Goal: Task Accomplishment & Management: Manage account settings

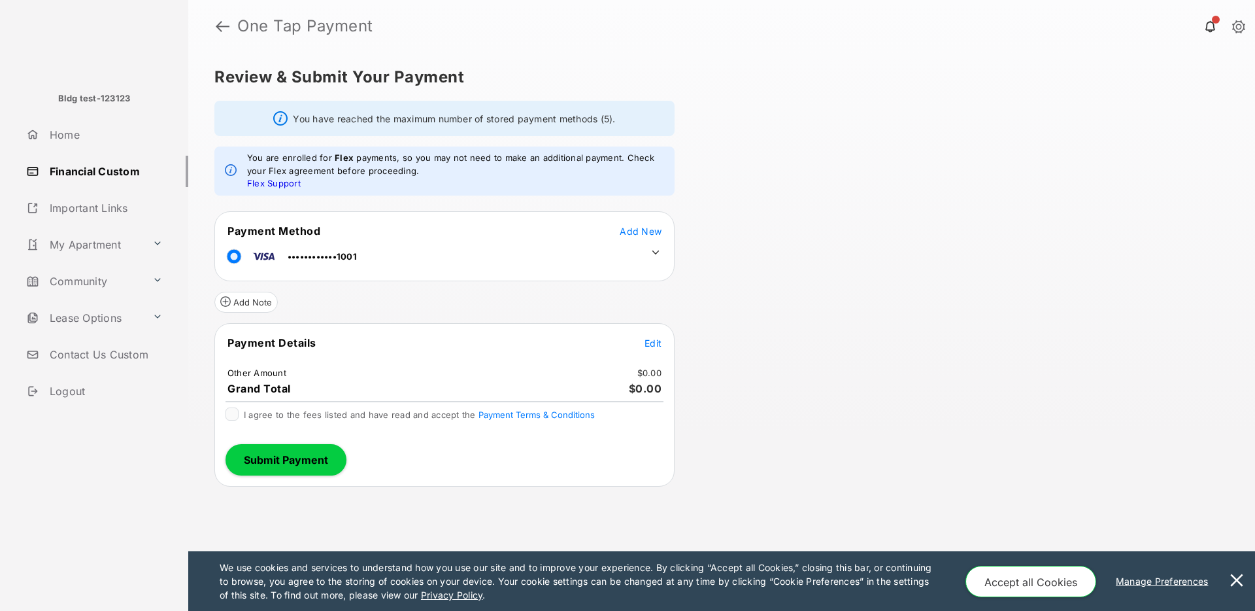
click at [645, 235] on span "Add New" at bounding box center [641, 231] width 42 height 11
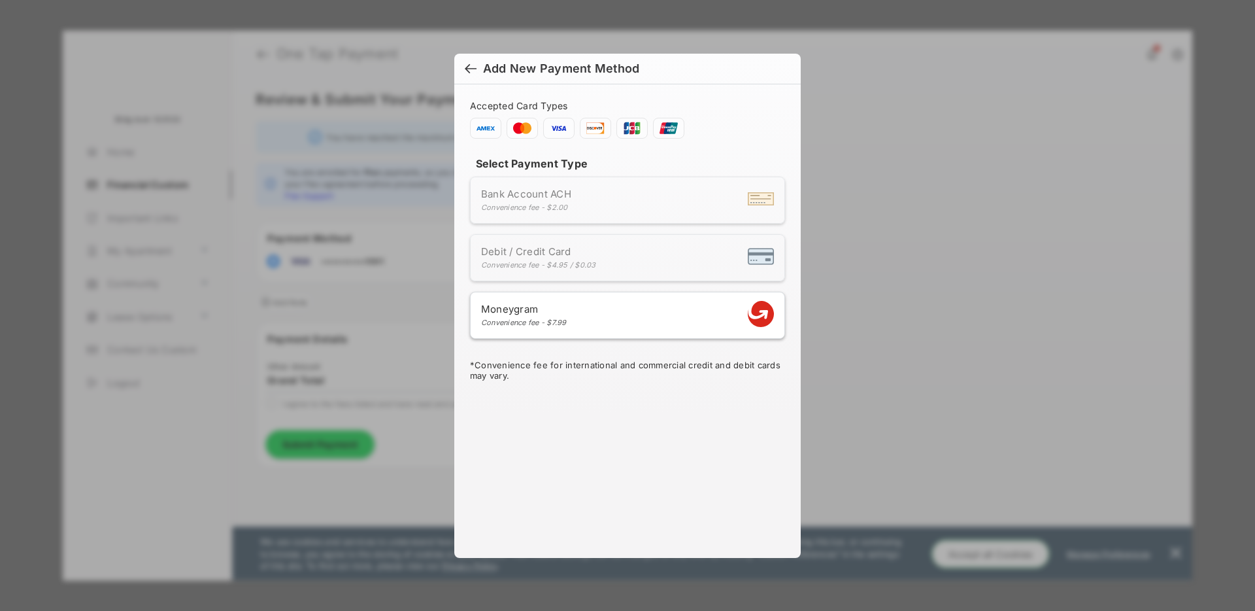
click at [471, 71] on div at bounding box center [471, 70] width 12 height 14
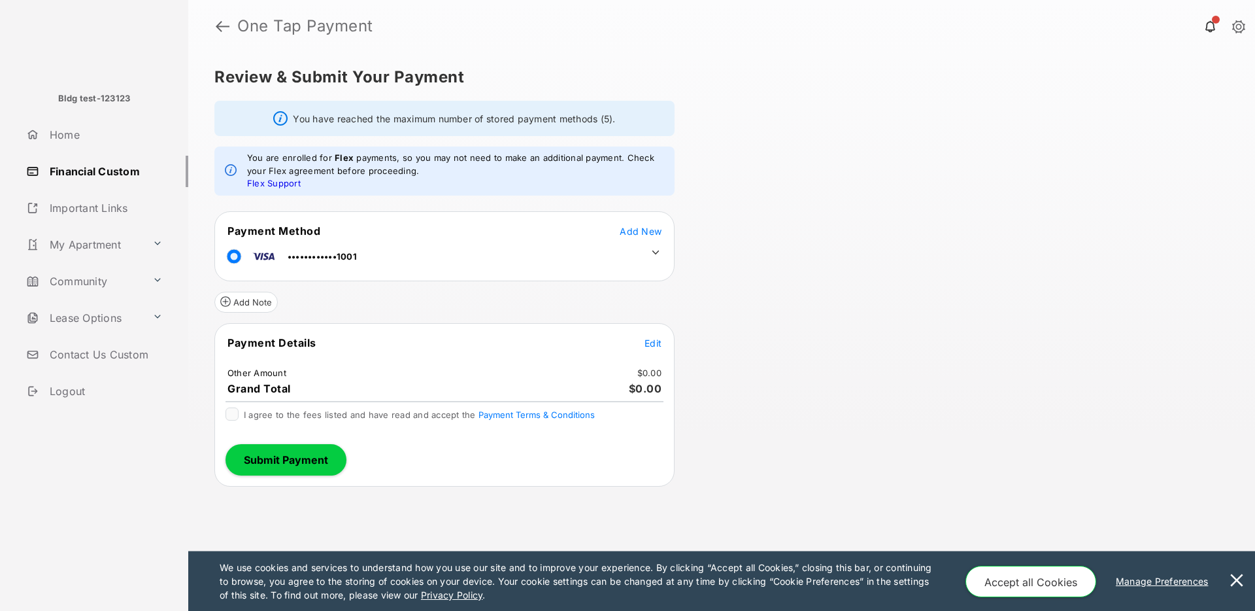
click at [82, 171] on link "Financial Custom" at bounding box center [104, 171] width 167 height 31
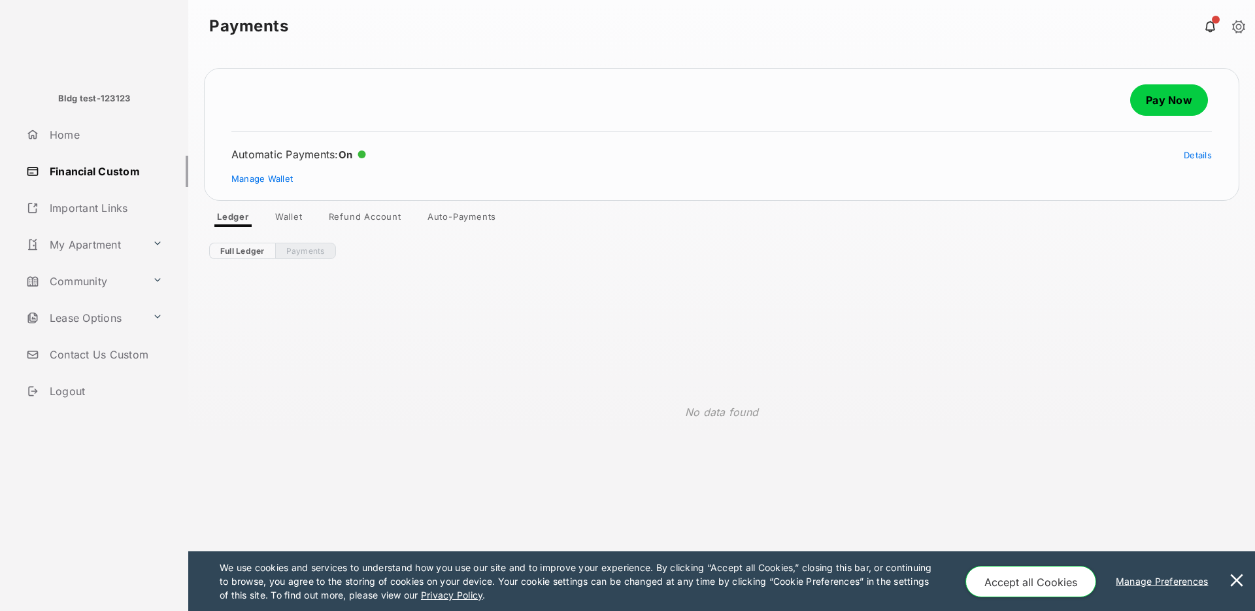
click at [359, 218] on link "Refund Account" at bounding box center [365, 219] width 94 height 16
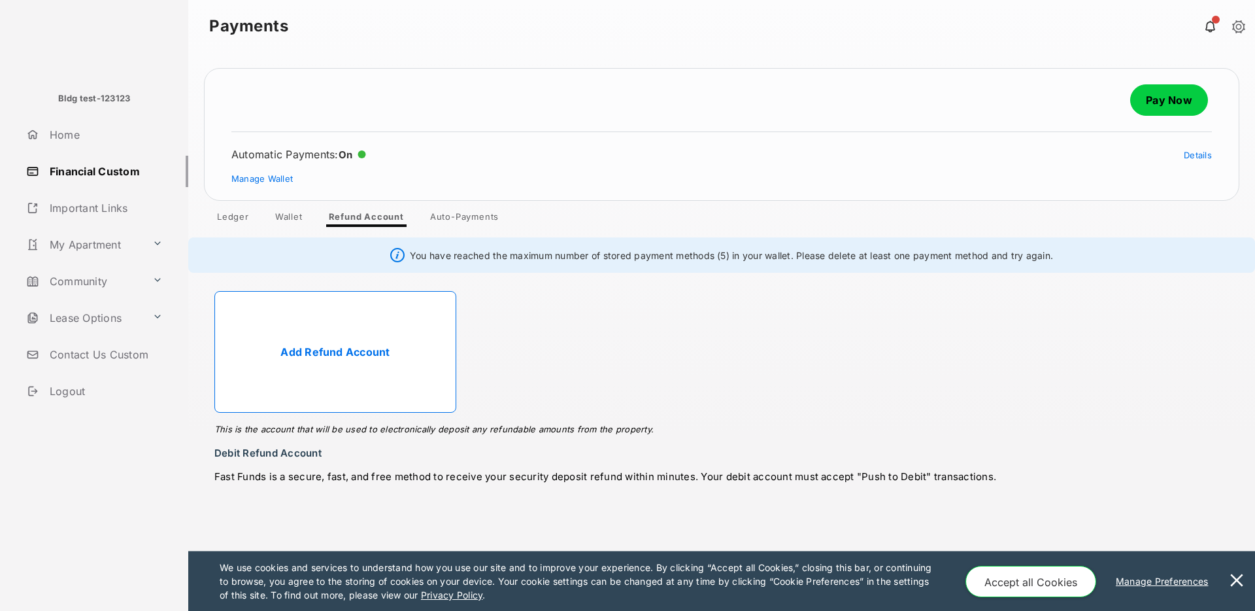
click at [320, 350] on link "Add Refund Account" at bounding box center [335, 352] width 242 height 122
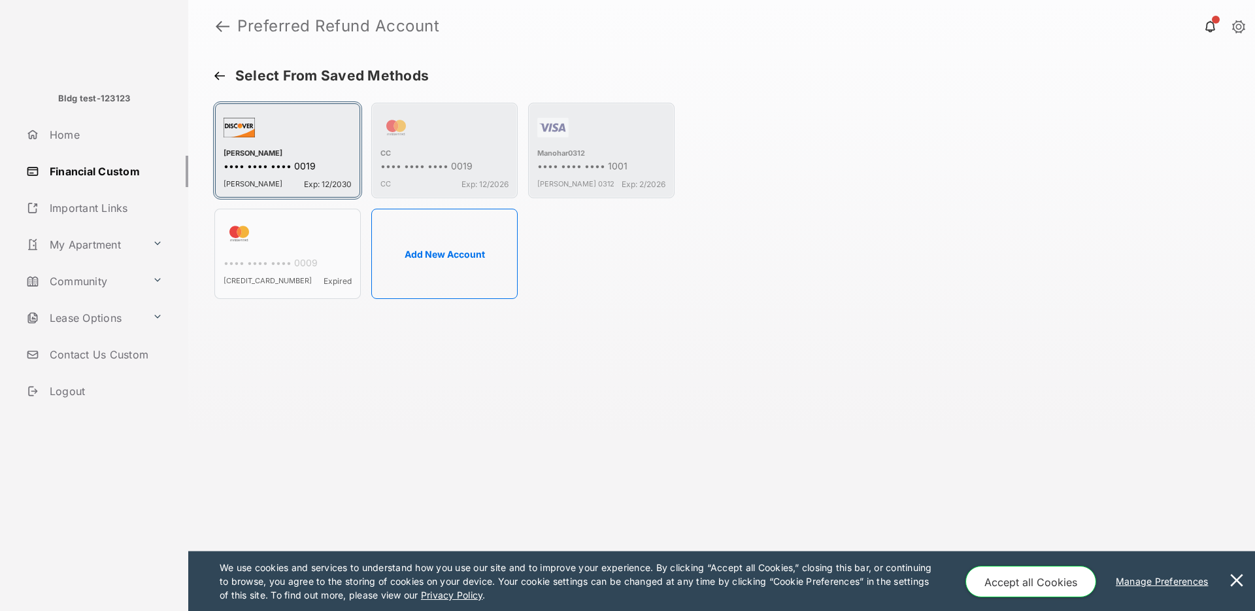
click at [324, 143] on div "button" at bounding box center [288, 130] width 128 height 37
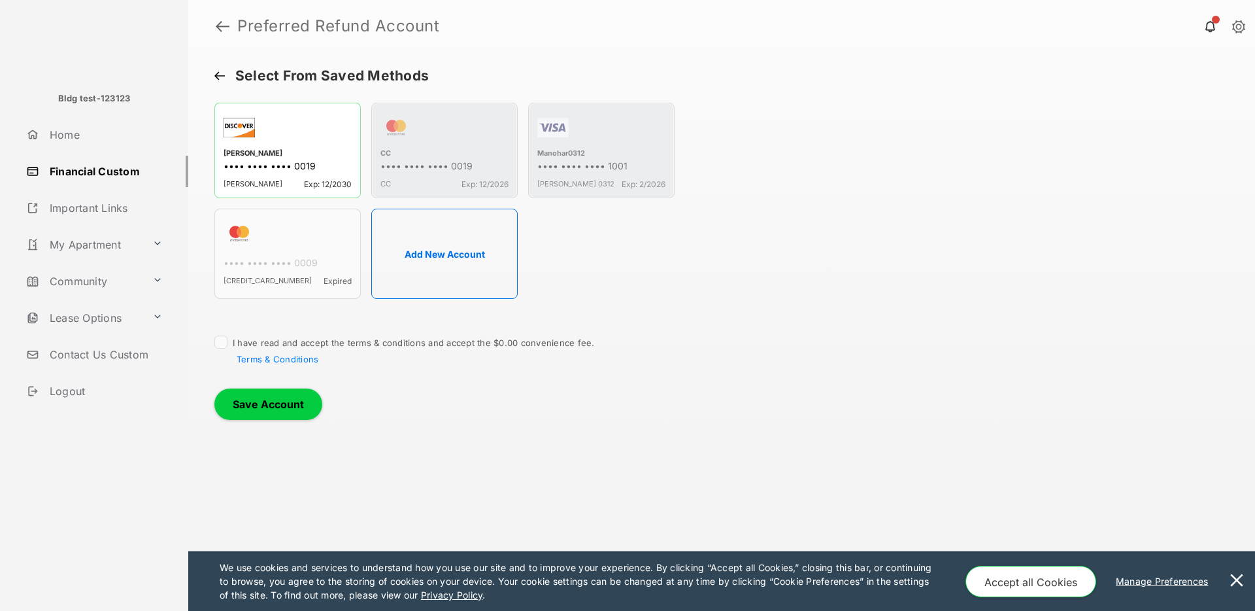
click at [216, 72] on button at bounding box center [219, 77] width 10 height 12
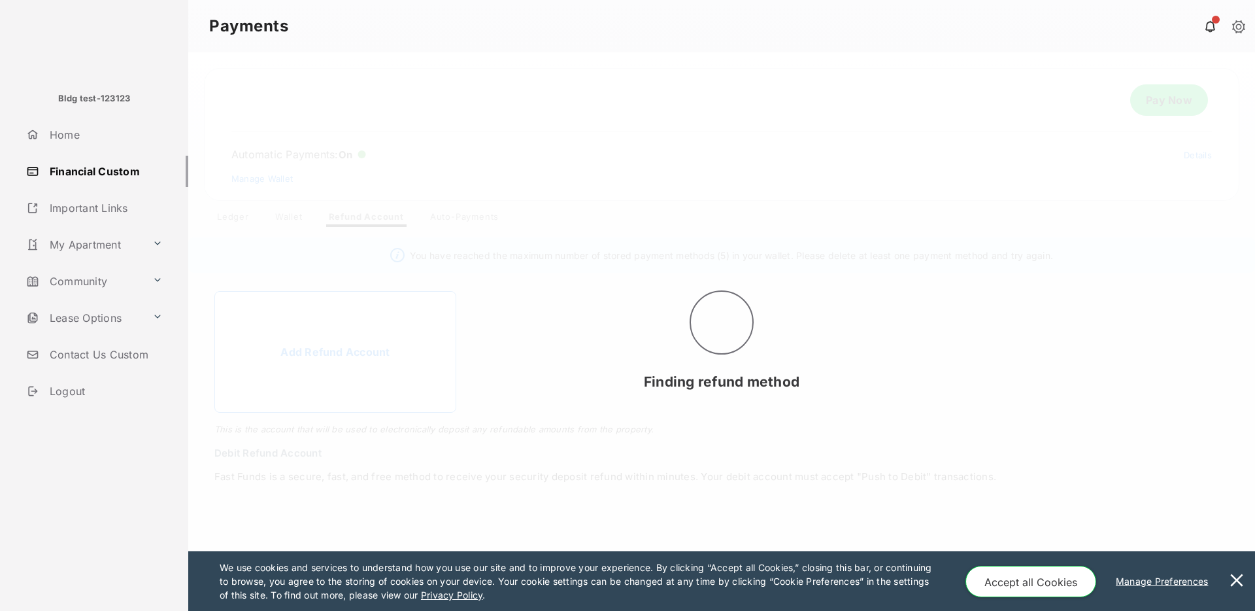
click at [1234, 587] on button at bounding box center [1237, 581] width 26 height 60
